Goal: Transaction & Acquisition: Purchase product/service

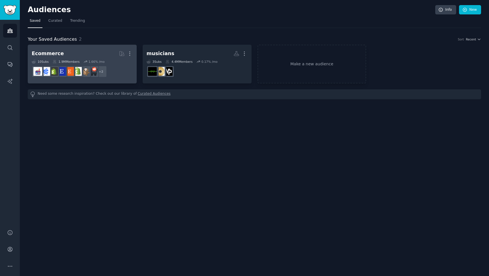
click at [105, 59] on div "Ecommerce More 10 Sub s 1.9M Members 1.66 % /mo + 2" at bounding box center [82, 64] width 101 height 31
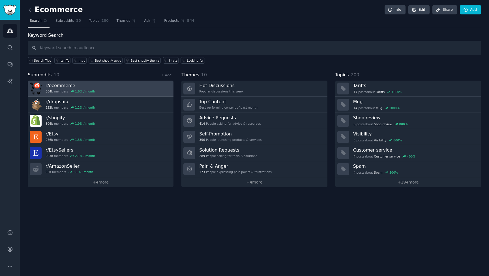
click at [103, 89] on link "r/ ecommerce 564k members 1.6 % / month" at bounding box center [101, 89] width 146 height 16
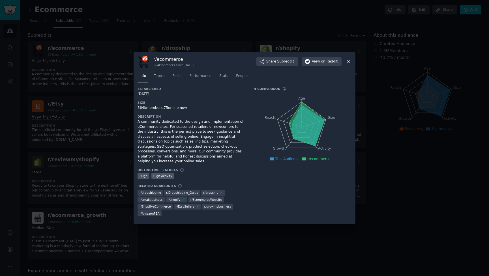
scroll to position [128, 0]
click at [209, 34] on div at bounding box center [244, 138] width 489 height 276
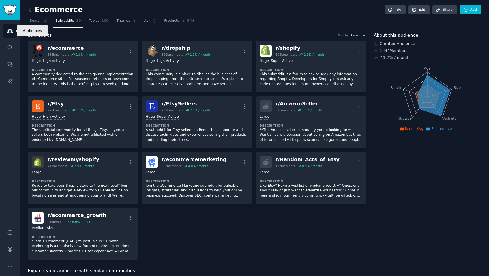
click at [9, 32] on icon "Sidebar" at bounding box center [9, 31] width 5 height 4
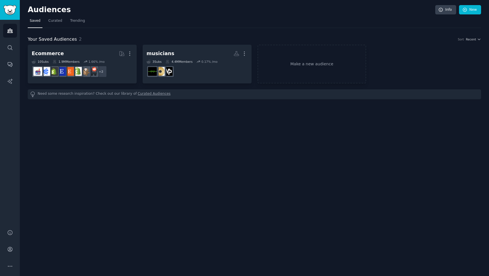
click at [9, 32] on icon "Sidebar" at bounding box center [9, 31] width 5 height 4
click at [10, 253] on link "Account" at bounding box center [10, 250] width 14 height 14
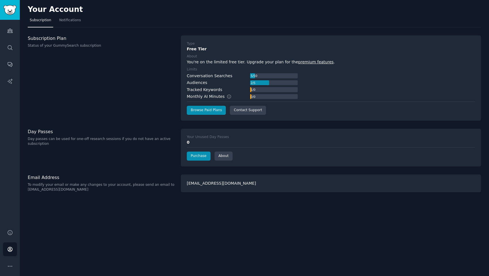
click at [303, 63] on link "premium features" at bounding box center [315, 62] width 35 height 5
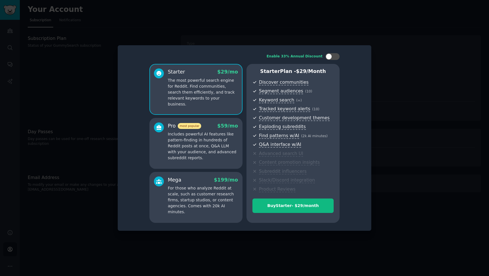
click at [288, 30] on div at bounding box center [244, 138] width 489 height 276
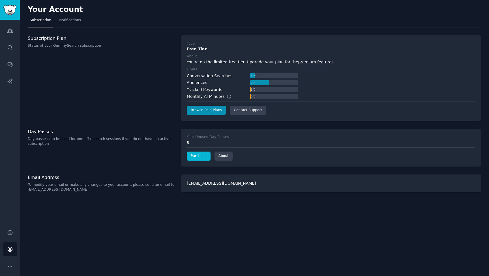
click at [204, 154] on link "Purchase" at bounding box center [199, 156] width 24 height 9
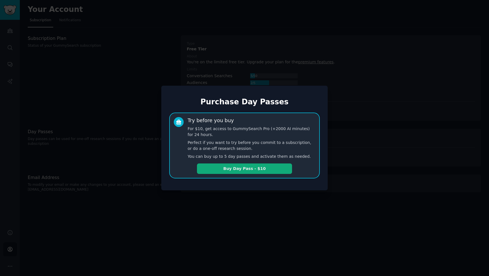
click at [213, 168] on button "Buy Day Pass - $10" at bounding box center [244, 169] width 95 height 10
